Goal: Task Accomplishment & Management: Manage account settings

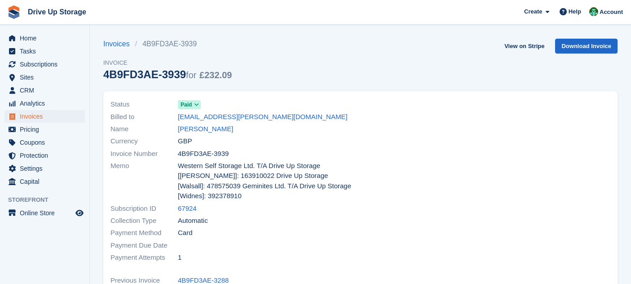
click at [44, 102] on span "Analytics" at bounding box center [47, 103] width 54 height 13
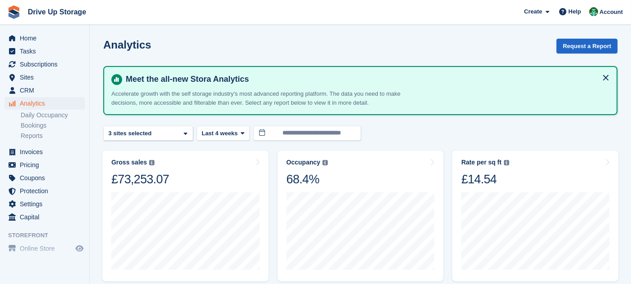
click at [607, 76] on button at bounding box center [606, 78] width 14 height 14
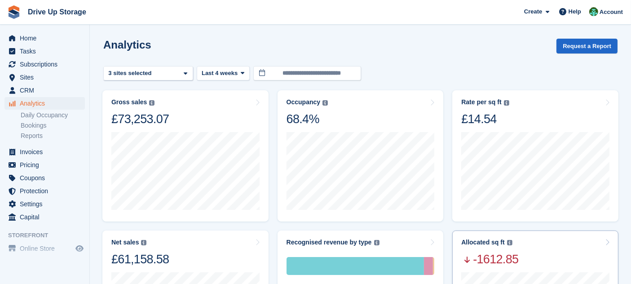
click at [535, 259] on div "Allocated sq ft The total change in allocated area from the beginning to the en…" at bounding box center [536, 253] width 148 height 28
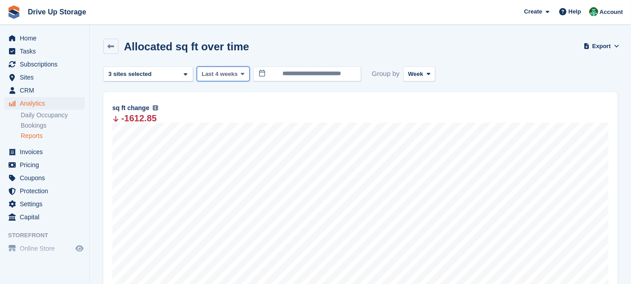
click at [232, 73] on span "Last 4 weeks" at bounding box center [220, 74] width 36 height 9
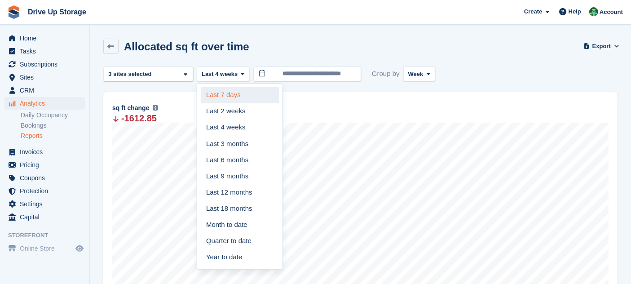
click at [232, 99] on link "Last 7 days" at bounding box center [240, 95] width 78 height 16
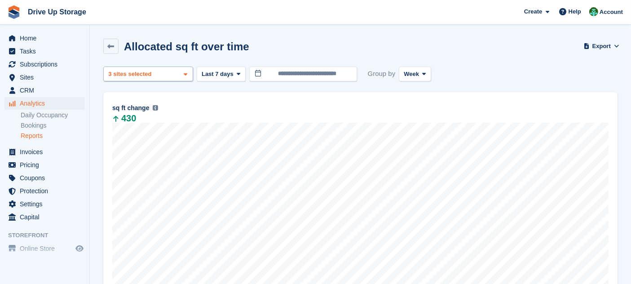
click at [172, 74] on div "Walsall 2 sites selected 3 sites selected" at bounding box center [148, 74] width 90 height 15
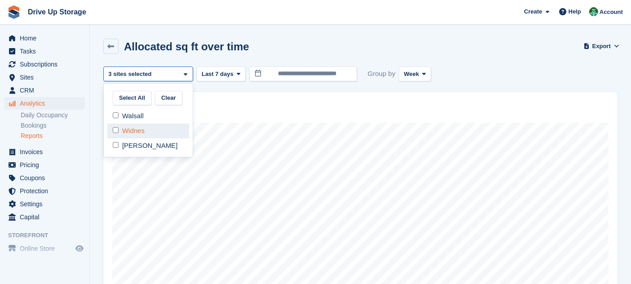
click at [135, 129] on div "Widnes" at bounding box center [148, 131] width 82 height 15
click at [136, 146] on div "[PERSON_NAME]" at bounding box center [148, 145] width 82 height 15
select select "****"
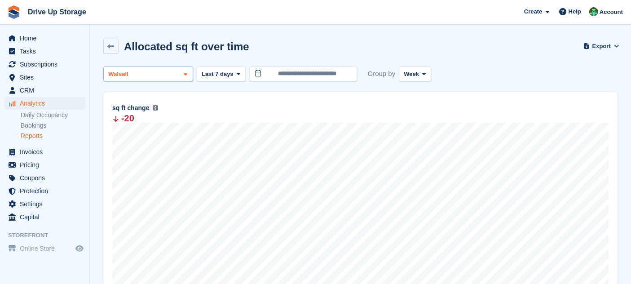
click at [178, 73] on div "Walsall" at bounding box center [148, 74] width 90 height 15
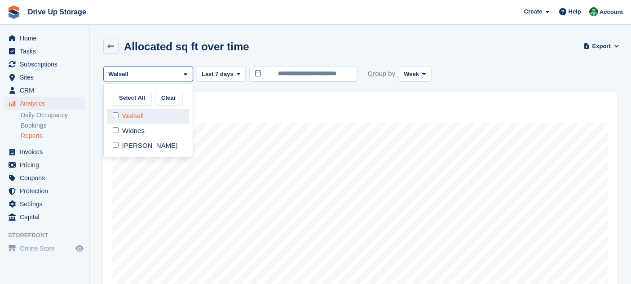
click at [128, 116] on div "Walsall" at bounding box center [148, 116] width 82 height 15
click at [128, 131] on div "Widnes" at bounding box center [148, 131] width 82 height 15
click at [130, 141] on div "[PERSON_NAME]" at bounding box center [148, 145] width 82 height 15
click at [131, 134] on div "Widnes" at bounding box center [148, 131] width 82 height 15
select select "****"
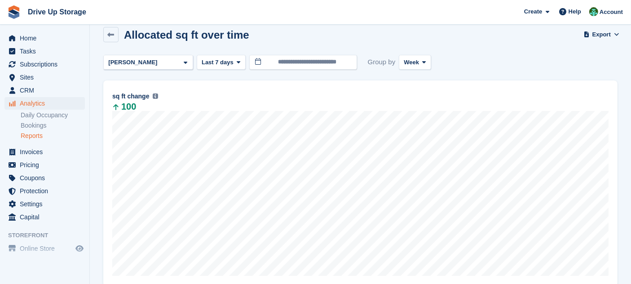
scroll to position [111, 0]
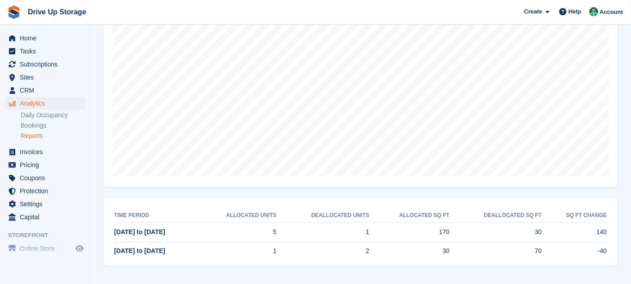
click at [197, 189] on div "**********" at bounding box center [360, 110] width 515 height 311
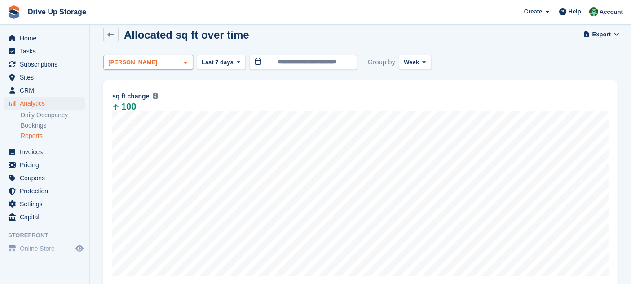
click at [176, 60] on div "[PERSON_NAME]" at bounding box center [148, 62] width 90 height 15
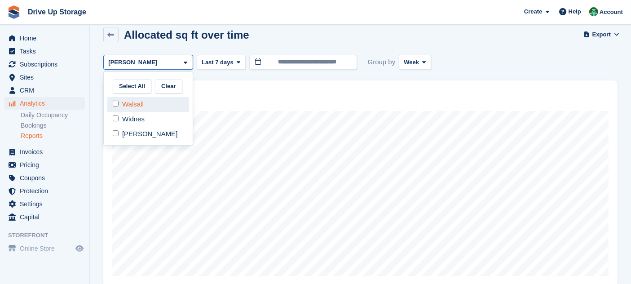
click at [142, 104] on div "Walsall" at bounding box center [148, 104] width 82 height 15
click at [147, 133] on div "[PERSON_NAME]" at bounding box center [148, 134] width 82 height 15
select select "****"
click at [340, 84] on div "11 Aug to 17 Aug Allocated 30 Deallocated -70 Change -40 sq ft change The total…" at bounding box center [360, 183] width 515 height 206
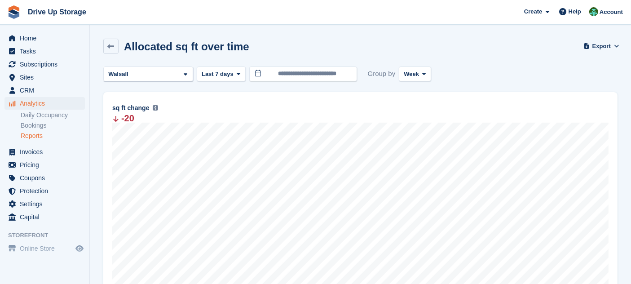
click at [263, 103] on div "sq ft change The total change in allocated area from the beginning to the end o…" at bounding box center [360, 108] width 497 height 11
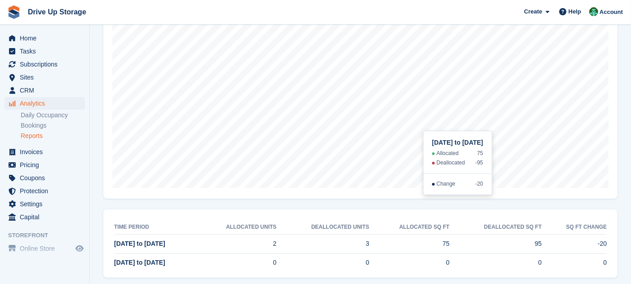
scroll to position [111, 0]
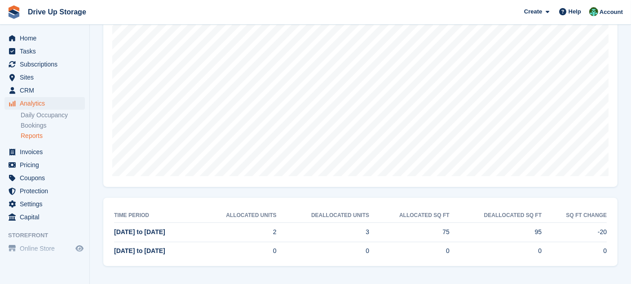
click at [291, 189] on div "**********" at bounding box center [360, 110] width 515 height 311
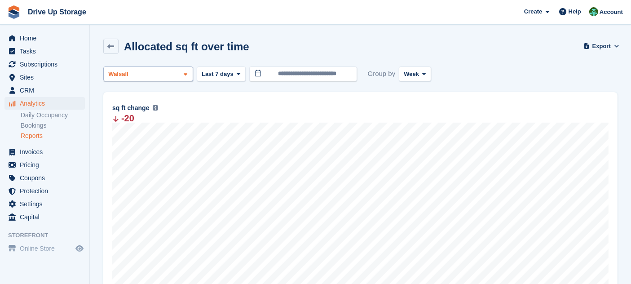
click at [174, 71] on div "Walsall" at bounding box center [148, 74] width 90 height 15
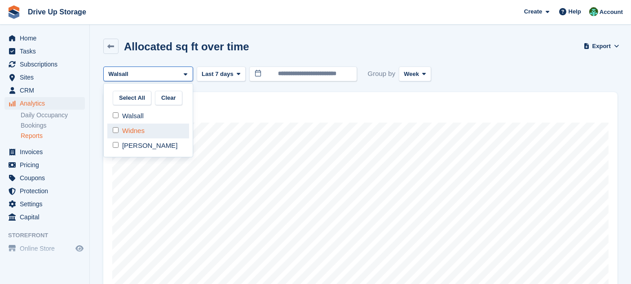
click at [140, 128] on div "Widnes" at bounding box center [148, 131] width 82 height 15
click at [138, 119] on div "Walsall" at bounding box center [148, 116] width 82 height 15
select select "****"
click at [342, 67] on div at bounding box center [360, 67] width 515 height 0
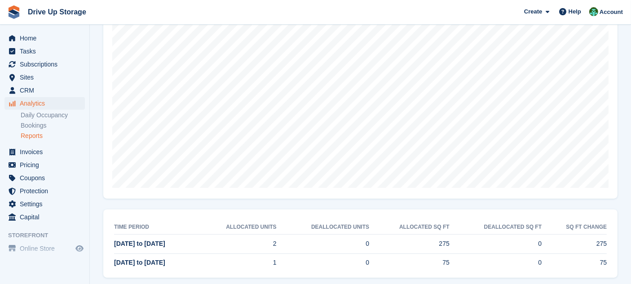
scroll to position [111, 0]
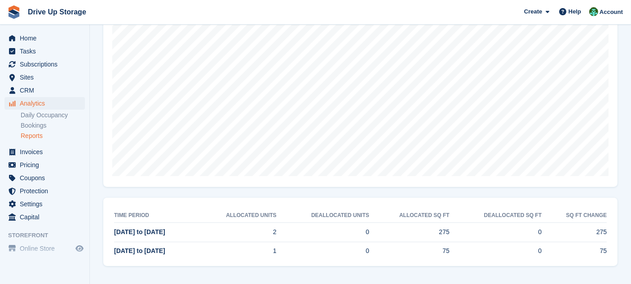
click at [294, 192] on div "**********" at bounding box center [360, 110] width 515 height 311
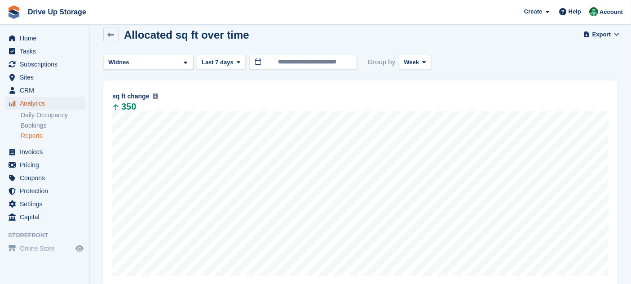
click at [62, 103] on span "Analytics" at bounding box center [47, 103] width 54 height 13
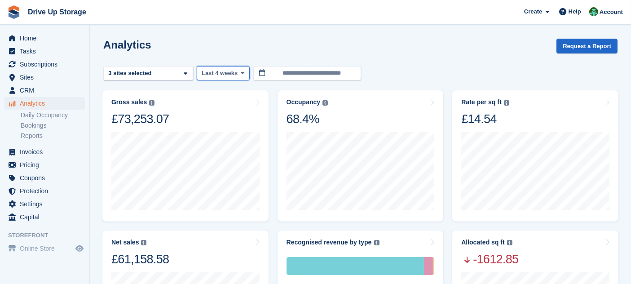
click at [235, 71] on span "Last 4 weeks" at bounding box center [220, 73] width 36 height 9
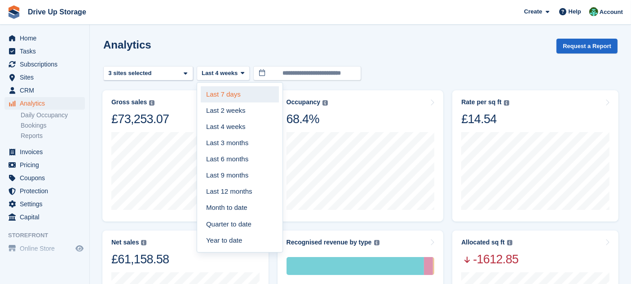
click at [236, 96] on link "Last 7 days" at bounding box center [240, 94] width 78 height 16
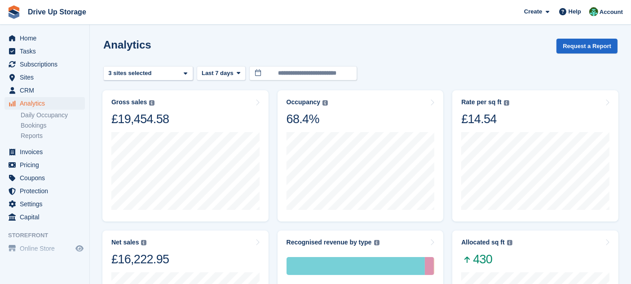
click at [340, 119] on div "Occupancy Percentage of all allocated units in terms of area. Includes units wi…" at bounding box center [361, 112] width 148 height 28
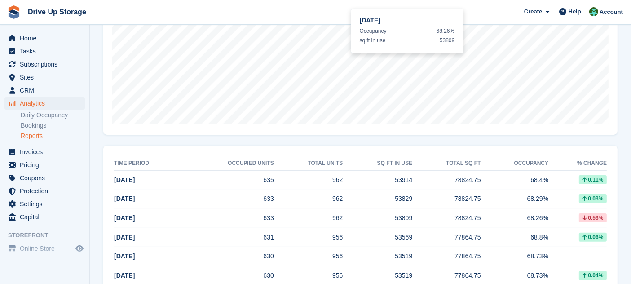
scroll to position [242, 0]
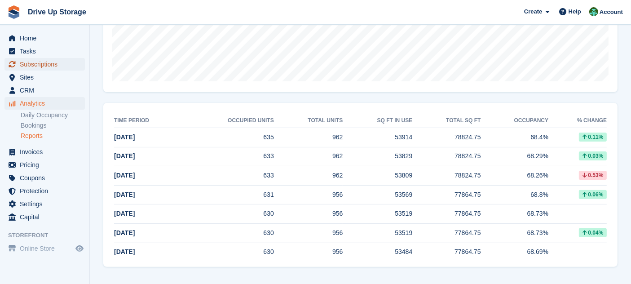
click at [47, 66] on span "Subscriptions" at bounding box center [47, 64] width 54 height 13
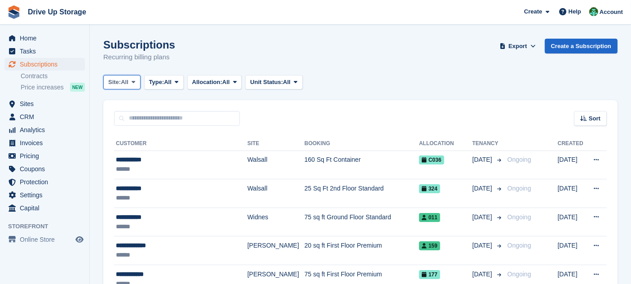
click at [133, 75] on button "Site: All" at bounding box center [121, 82] width 37 height 15
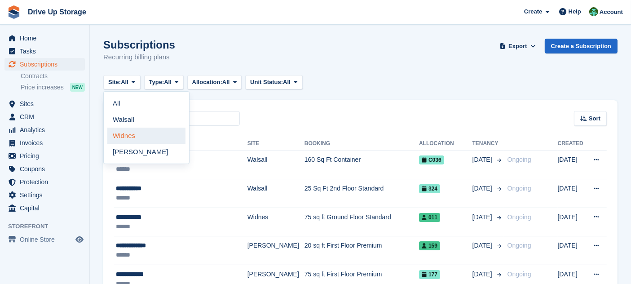
click at [144, 137] on link "Widnes" at bounding box center [146, 136] width 78 height 16
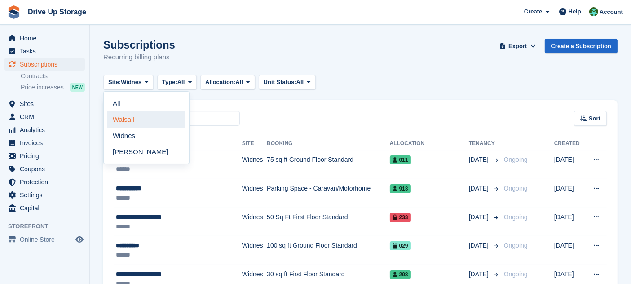
click at [144, 119] on link "Walsall" at bounding box center [146, 119] width 78 height 16
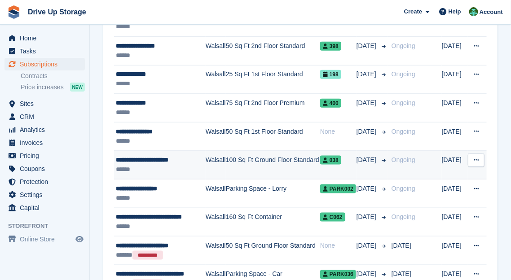
scroll to position [232, 0]
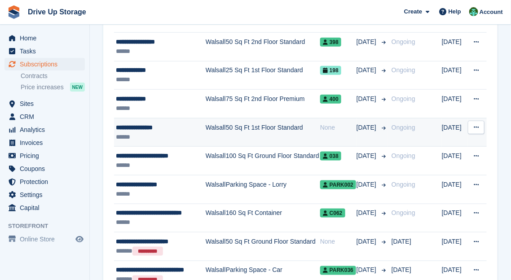
click at [282, 142] on td "50 Sq Ft 1st Floor Standard" at bounding box center [273, 132] width 94 height 29
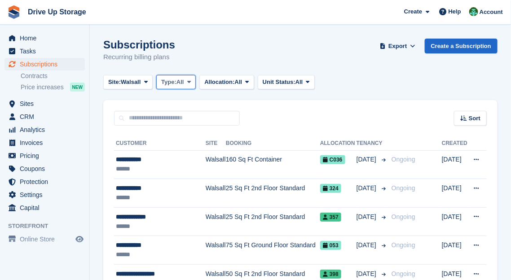
click at [176, 83] on span "Type:" at bounding box center [168, 82] width 15 height 9
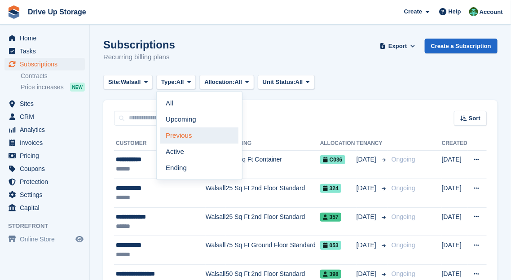
click at [190, 133] on link "Previous" at bounding box center [199, 136] width 78 height 16
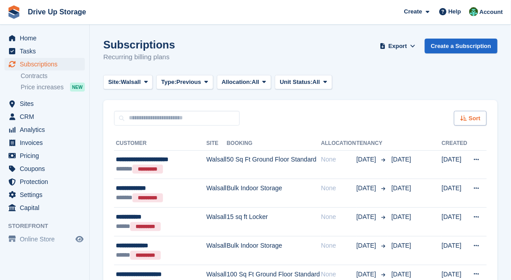
click at [467, 121] on div "Sort" at bounding box center [470, 118] width 33 height 15
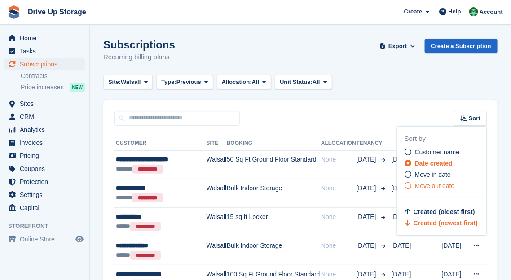
click at [445, 187] on span "Move out date" at bounding box center [435, 185] width 40 height 7
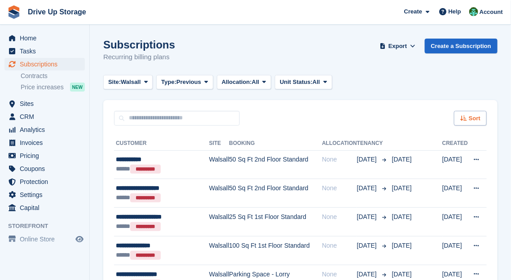
click at [470, 115] on span "Sort" at bounding box center [475, 118] width 12 height 9
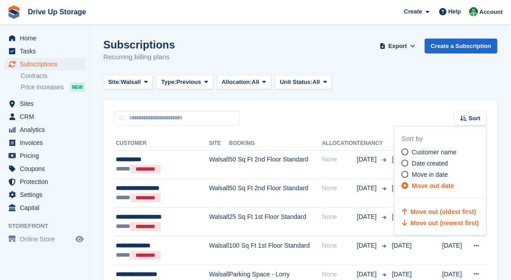
click at [463, 223] on span "Move out (newest first)" at bounding box center [445, 223] width 68 height 7
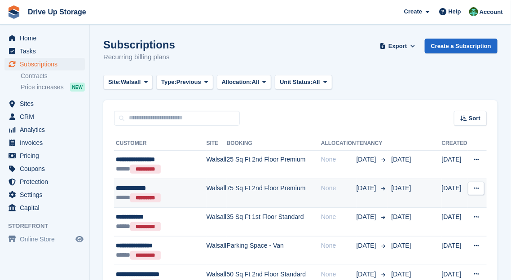
click at [269, 188] on td "75 Sq Ft 2nd Floor Premium" at bounding box center [274, 193] width 94 height 29
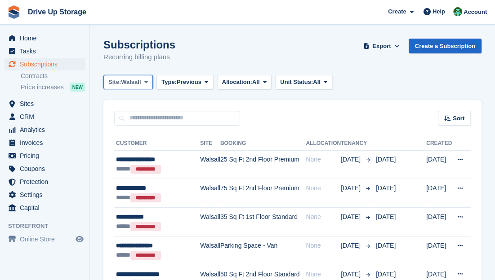
click at [129, 88] on button "Site: Walsall" at bounding box center [127, 82] width 49 height 15
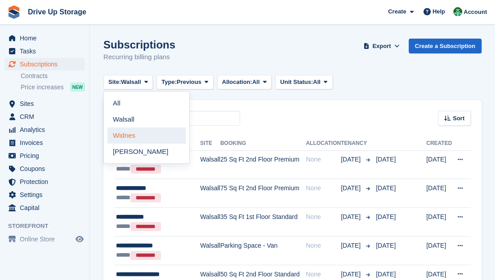
click at [146, 137] on link "Widnes" at bounding box center [146, 136] width 78 height 16
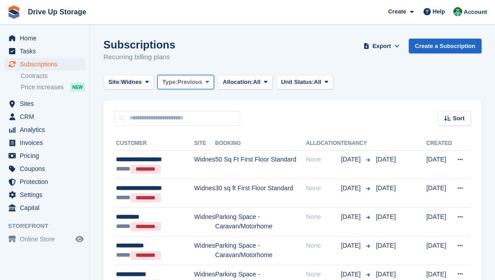
click at [198, 84] on span "Previous" at bounding box center [190, 82] width 25 height 9
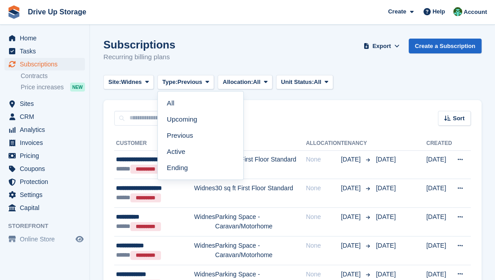
click at [405, 102] on div "Sort Sort by Customer name Date created Move in date Move out date Move out (ol…" at bounding box center [292, 113] width 378 height 26
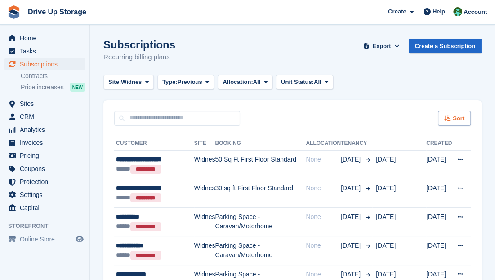
click at [449, 117] on icon at bounding box center [447, 119] width 7 height 6
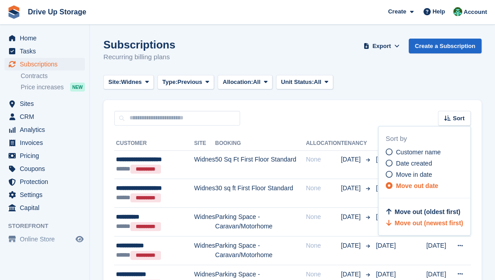
click at [434, 220] on span "Move out (newest first)" at bounding box center [429, 223] width 68 height 7
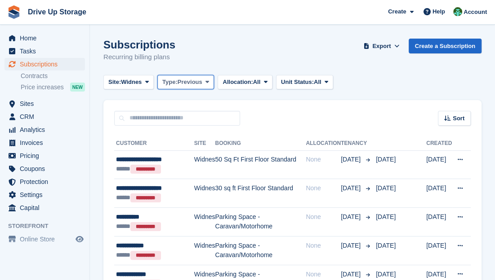
click at [173, 88] on button "Type: Previous" at bounding box center [185, 82] width 57 height 15
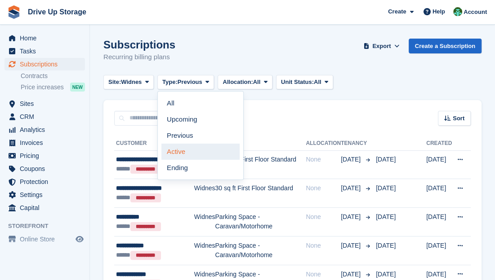
click at [195, 149] on link "Active" at bounding box center [200, 152] width 78 height 16
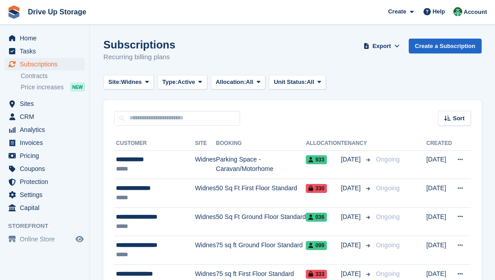
click at [461, 114] on span "Sort" at bounding box center [459, 118] width 12 height 9
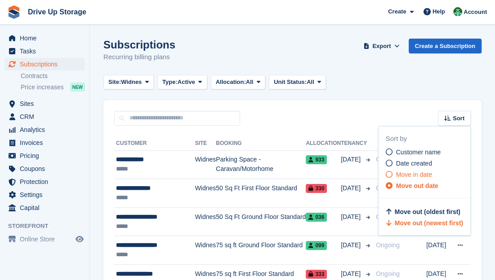
click at [426, 174] on span "Move in date" at bounding box center [414, 174] width 36 height 7
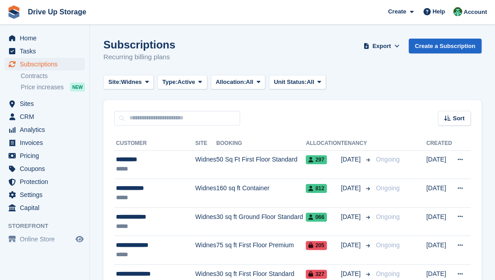
click at [461, 121] on span "Sort" at bounding box center [459, 118] width 12 height 9
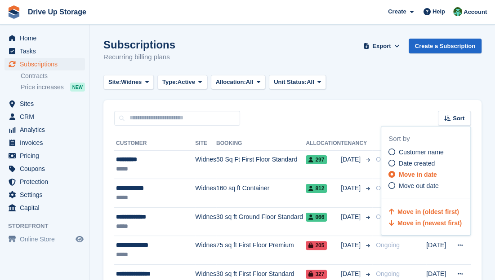
click at [445, 224] on span "Move in (newest first)" at bounding box center [429, 223] width 64 height 7
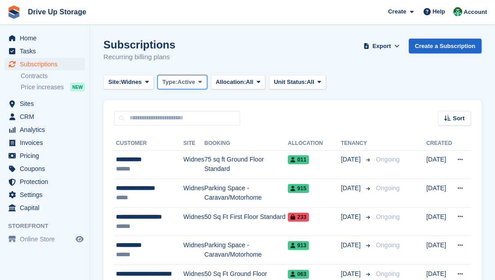
click at [182, 79] on span "Active" at bounding box center [187, 82] width 18 height 9
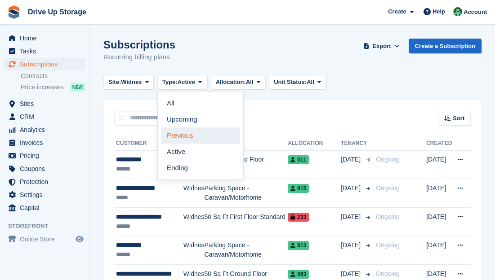
click at [189, 137] on link "Previous" at bounding box center [200, 136] width 78 height 16
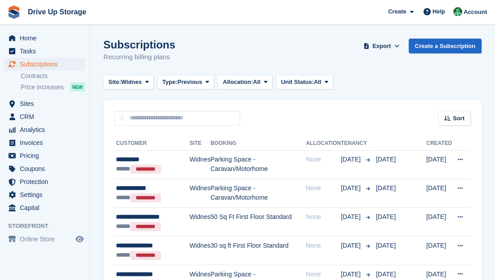
click at [454, 112] on div "Sort" at bounding box center [454, 118] width 33 height 15
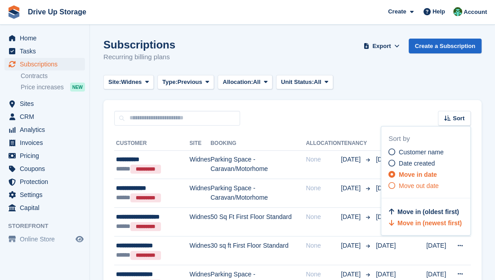
click at [432, 184] on span "Move out date" at bounding box center [419, 185] width 40 height 7
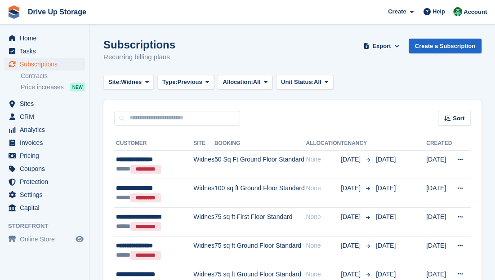
click at [450, 124] on div "Sort" at bounding box center [454, 118] width 33 height 15
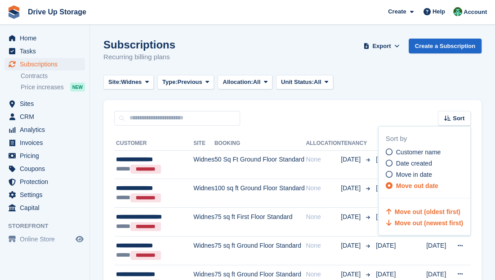
click at [441, 223] on span "Move out (newest first)" at bounding box center [429, 223] width 68 height 7
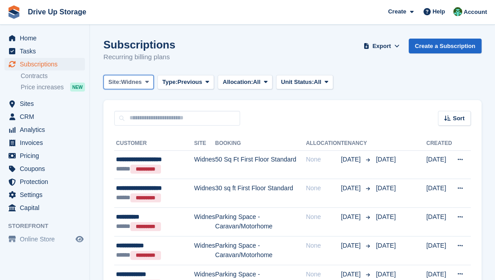
click at [144, 87] on button "Site: Widnes" at bounding box center [128, 82] width 50 height 15
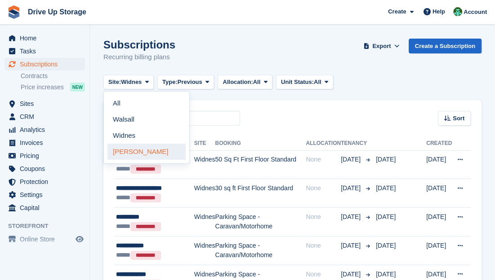
click at [150, 152] on link "[PERSON_NAME]" at bounding box center [146, 152] width 78 height 16
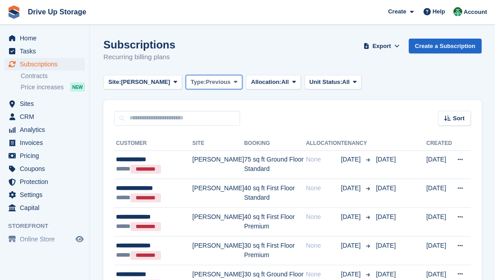
click at [206, 84] on span "Previous" at bounding box center [218, 82] width 25 height 9
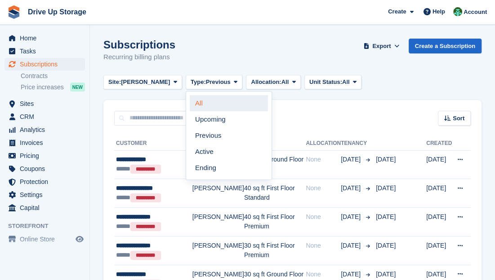
click at [195, 110] on link "All" at bounding box center [229, 103] width 78 height 16
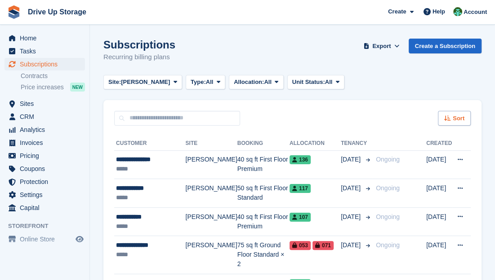
click at [456, 118] on span "Sort" at bounding box center [459, 118] width 12 height 9
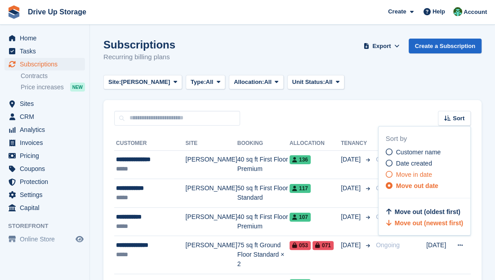
click at [428, 176] on span "Move in date" at bounding box center [414, 174] width 36 height 7
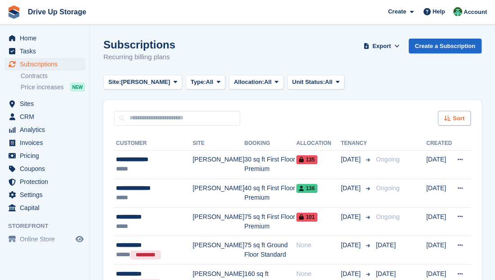
click at [460, 121] on span "Sort" at bounding box center [459, 118] width 12 height 9
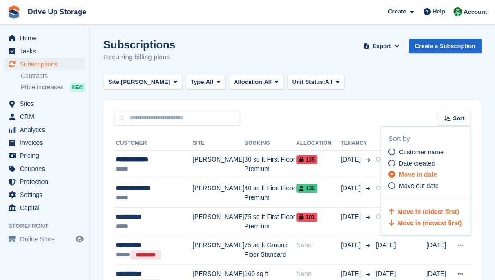
click at [445, 224] on span "Move in (newest first)" at bounding box center [429, 223] width 64 height 7
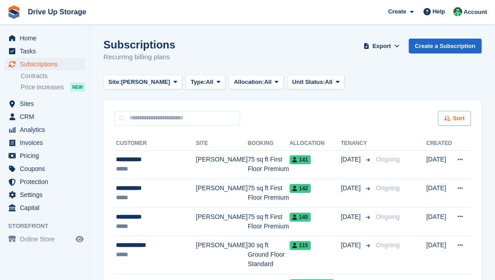
click at [458, 118] on span "Sort" at bounding box center [459, 118] width 12 height 9
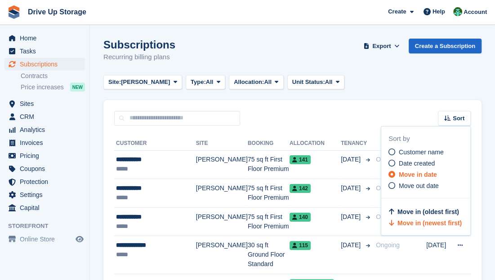
click at [438, 224] on span "Move in (newest first)" at bounding box center [429, 223] width 64 height 7
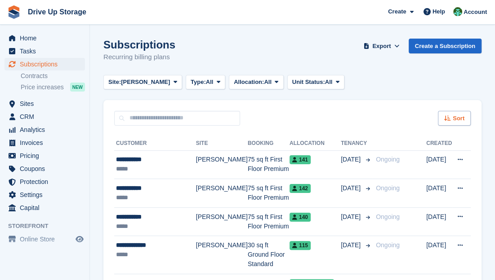
click at [446, 117] on icon at bounding box center [447, 119] width 7 height 6
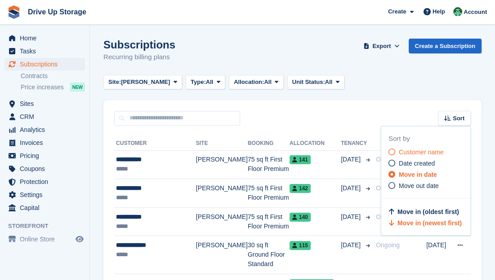
click at [416, 155] on span "Customer name" at bounding box center [421, 152] width 45 height 7
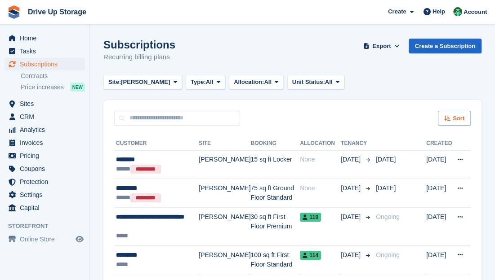
click at [458, 116] on span "Sort" at bounding box center [459, 118] width 12 height 9
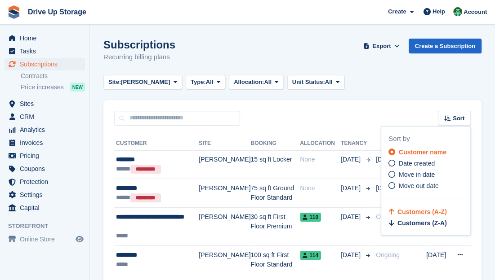
click at [425, 157] on div "Customer name Date created Move in date Move out date" at bounding box center [429, 169] width 82 height 43
click at [426, 163] on span "Date created" at bounding box center [417, 163] width 36 height 7
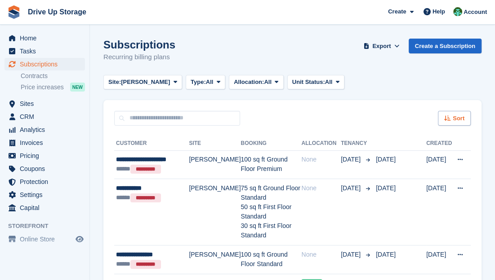
click at [453, 122] on span "Sort" at bounding box center [459, 118] width 12 height 9
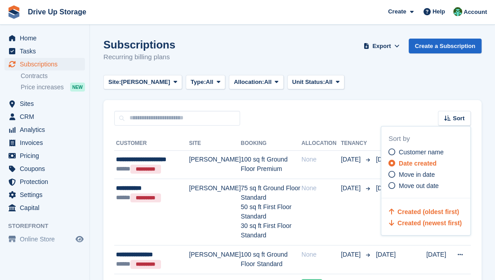
click at [445, 222] on span "Created (newest first)" at bounding box center [429, 223] width 64 height 7
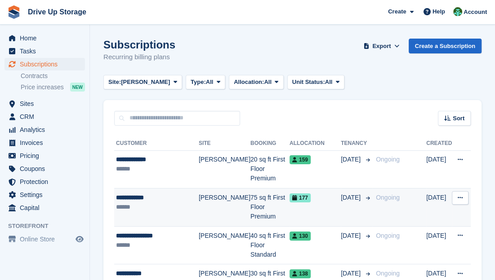
click at [345, 193] on span "[DATE]" at bounding box center [352, 197] width 22 height 9
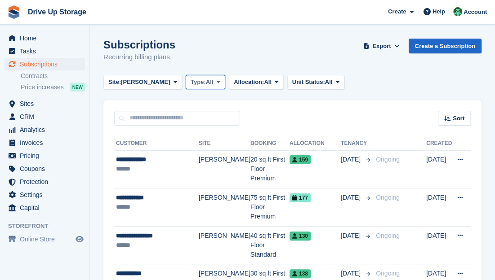
click at [191, 84] on span "Type:" at bounding box center [198, 82] width 15 height 9
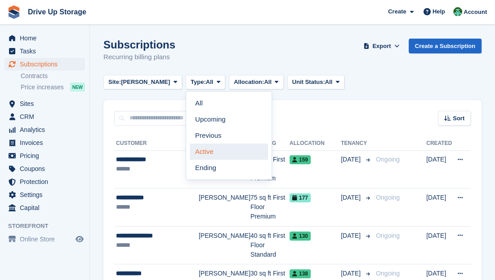
click at [190, 152] on link "Active" at bounding box center [229, 152] width 78 height 16
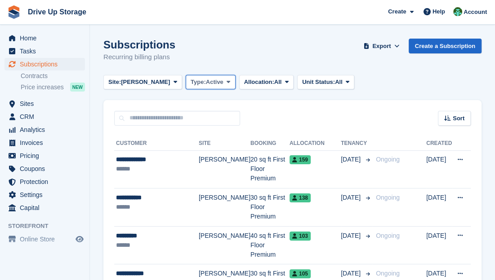
drag, startPoint x: 181, startPoint y: 76, endPoint x: 183, endPoint y: 83, distance: 7.1
click at [186, 76] on button "Type: Active" at bounding box center [211, 82] width 50 height 15
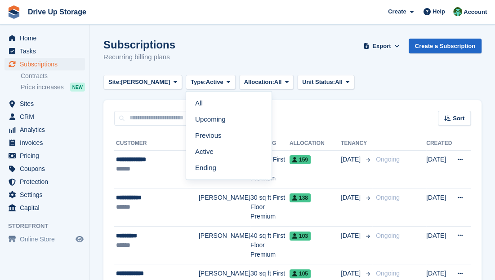
click at [193, 140] on link "Previous" at bounding box center [229, 136] width 78 height 16
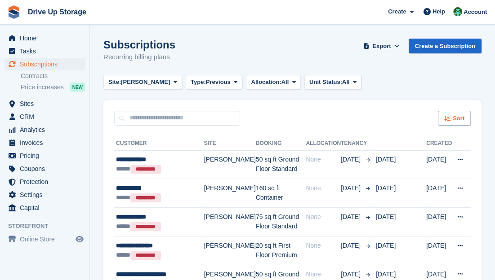
click at [459, 117] on span "Sort" at bounding box center [459, 118] width 12 height 9
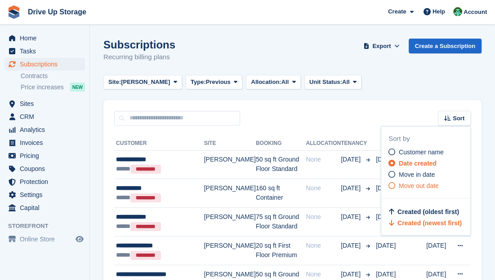
click at [431, 182] on span "Move out date" at bounding box center [419, 185] width 40 height 7
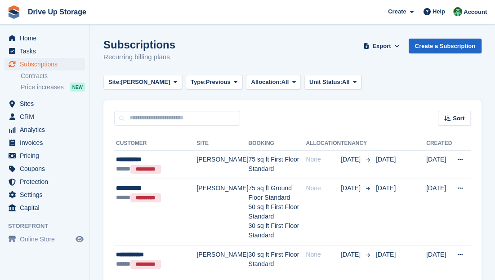
click at [457, 122] on span "Sort" at bounding box center [459, 118] width 12 height 9
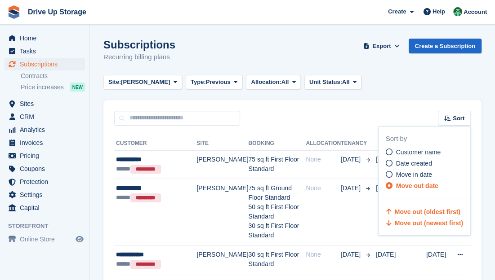
click at [450, 220] on span "Move out (newest first)" at bounding box center [429, 223] width 68 height 7
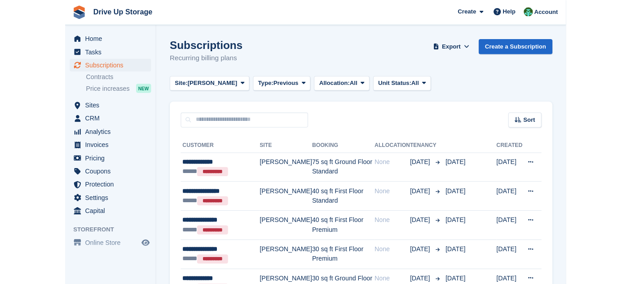
scroll to position [100, 0]
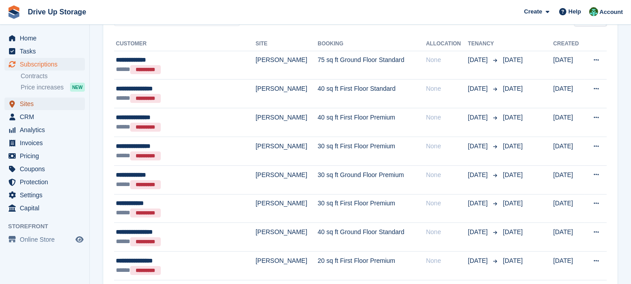
click at [37, 107] on span "Sites" at bounding box center [47, 104] width 54 height 13
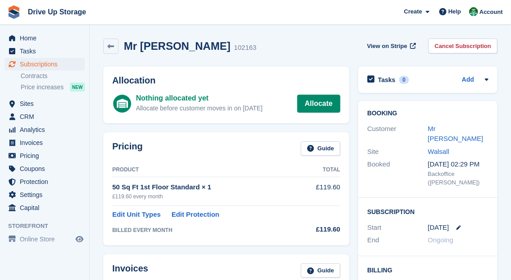
click at [451, 133] on link "Mr [PERSON_NAME]" at bounding box center [455, 134] width 55 height 18
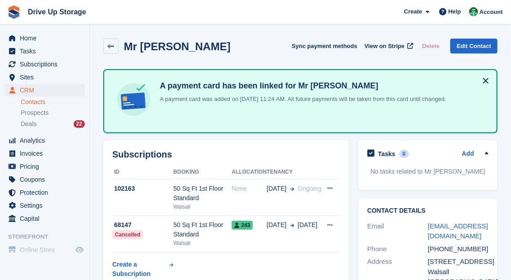
scroll to position [100, 0]
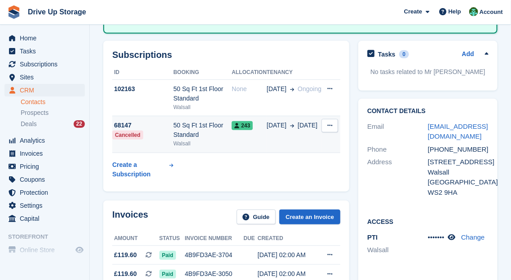
click at [271, 132] on td "03 Feb 3 Sep" at bounding box center [294, 134] width 55 height 37
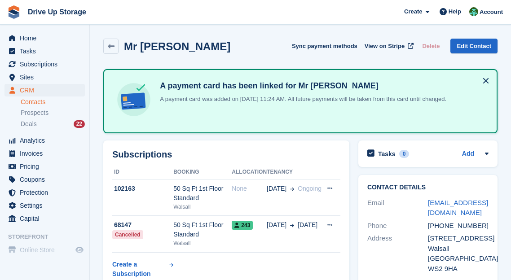
scroll to position [100, 0]
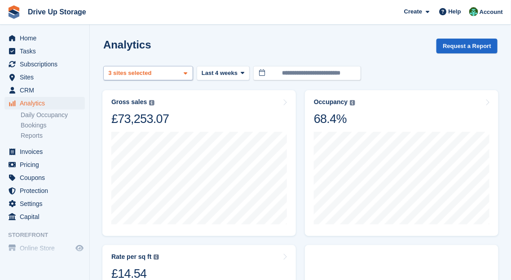
click at [178, 74] on div "Walsall 2 sites selected 3 sites selected" at bounding box center [148, 73] width 90 height 15
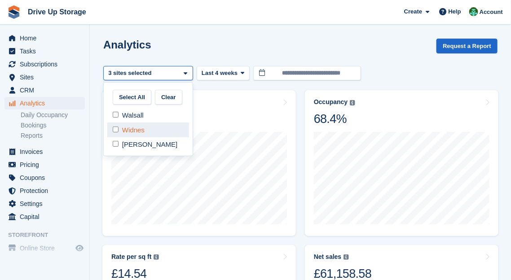
click at [132, 126] on div "Widnes" at bounding box center [148, 130] width 82 height 15
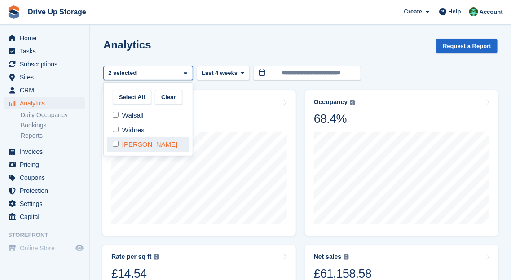
click at [135, 143] on div "[PERSON_NAME]" at bounding box center [148, 145] width 82 height 15
select select "****"
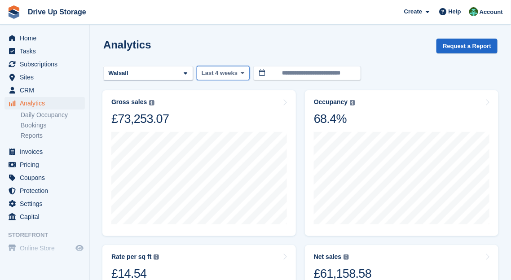
click at [239, 73] on span at bounding box center [242, 73] width 7 height 7
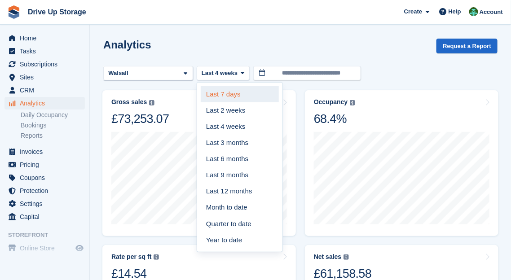
click at [230, 102] on link "Last 7 days" at bounding box center [240, 94] width 78 height 16
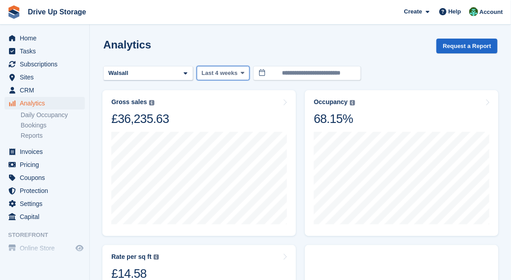
click at [212, 71] on span "Last 4 weeks" at bounding box center [220, 73] width 36 height 9
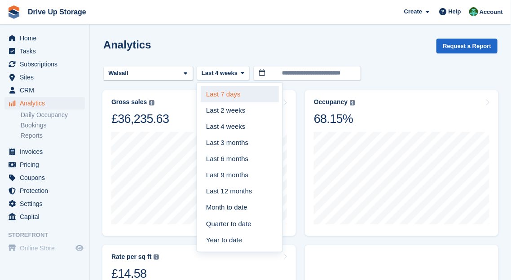
click at [214, 96] on link "Last 7 days" at bounding box center [240, 94] width 78 height 16
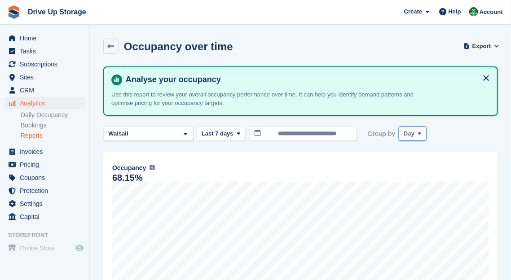
click at [404, 130] on span "Day" at bounding box center [409, 133] width 11 height 9
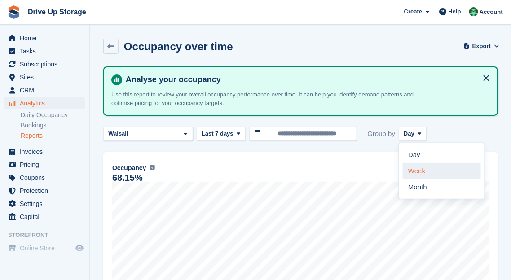
click at [404, 171] on link "Week" at bounding box center [442, 171] width 78 height 16
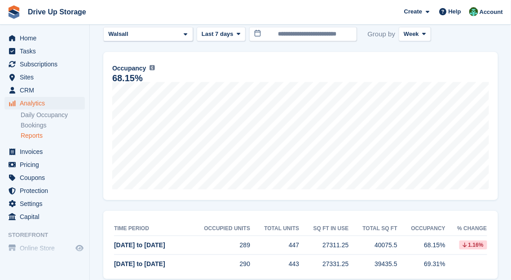
scroll to position [117, 0]
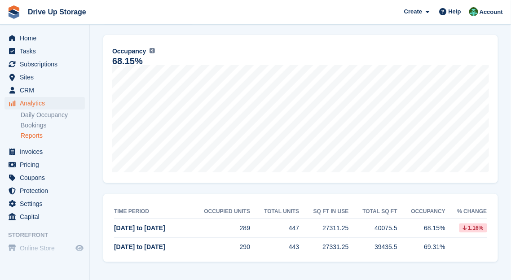
click at [469, 229] on div "1.16%" at bounding box center [474, 228] width 28 height 9
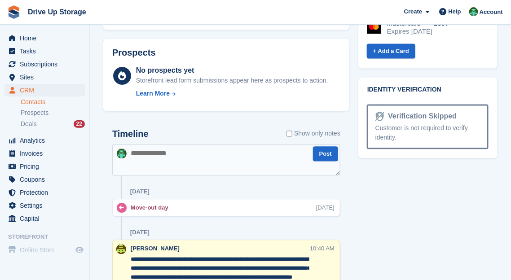
scroll to position [599, 0]
